Goal: Task Accomplishment & Management: Manage account settings

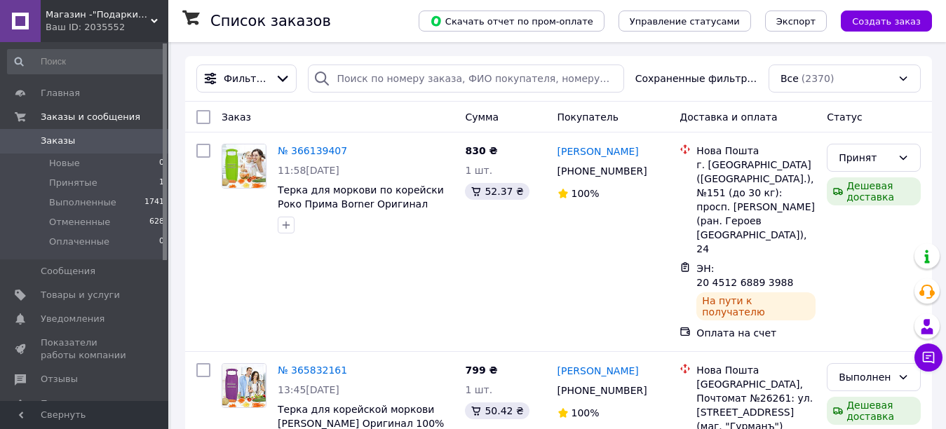
click at [139, 14] on span "Магазин -"Подарки"(Овощерезки, [PERSON_NAME],товары для дому,кухни, детей, одеж…" at bounding box center [98, 14] width 105 height 13
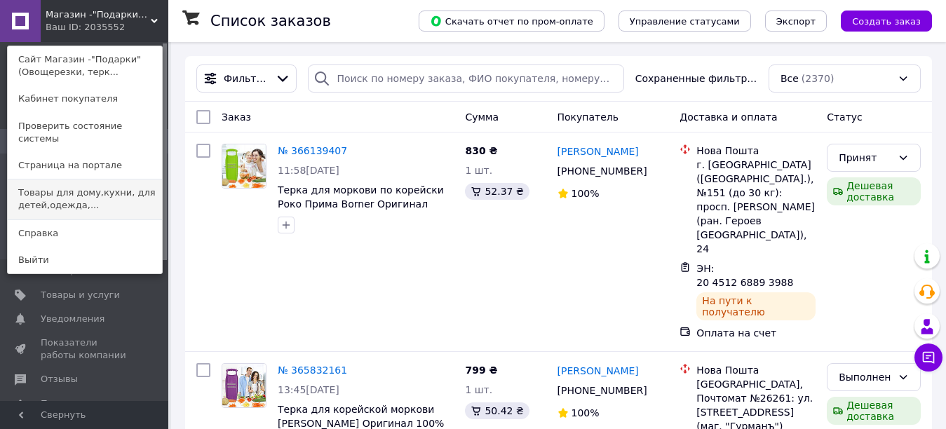
click at [96, 186] on link "Товары для дому,кухни, для детей,одежда,..." at bounding box center [85, 198] width 154 height 39
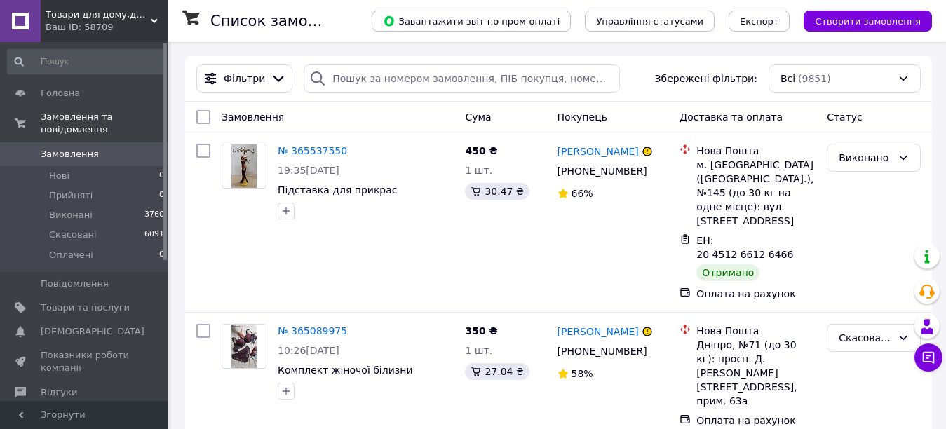
click at [95, 17] on span "Товари для дому,для дітей,овочерізки Borner,лотки,взуття,одяг "Домініка"" at bounding box center [98, 14] width 105 height 13
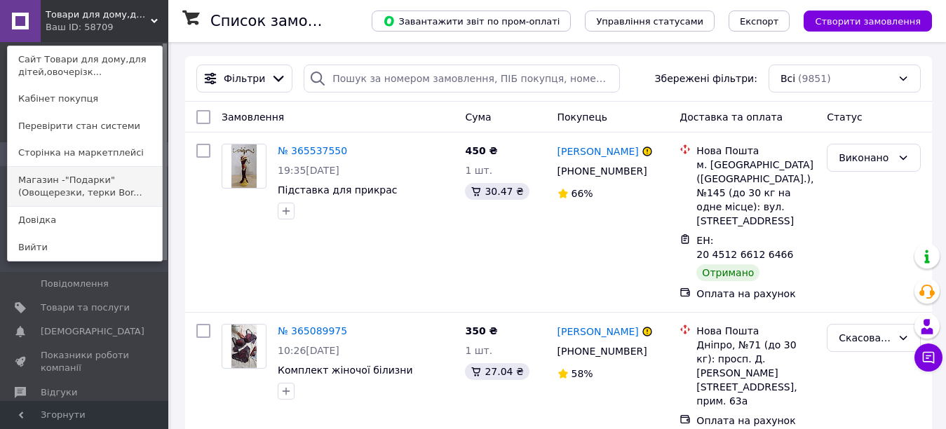
click at [81, 189] on link "Магазин -"Подарки"(Овощерезки, терки Bor..." at bounding box center [85, 186] width 154 height 39
click at [81, 189] on span "Прийняті" at bounding box center [70, 195] width 43 height 13
